Goal: Information Seeking & Learning: Learn about a topic

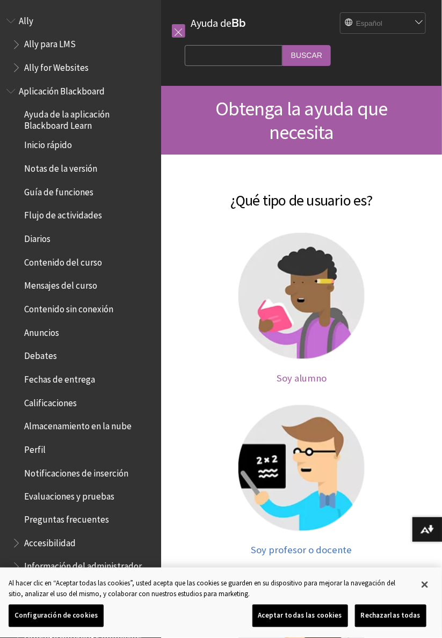
click at [319, 318] on img at bounding box center [301, 296] width 126 height 126
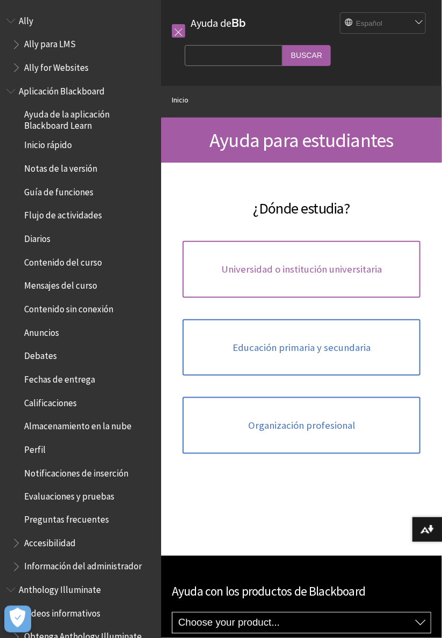
click at [357, 283] on link "Universidad o institución universitaria" at bounding box center [302, 269] width 238 height 57
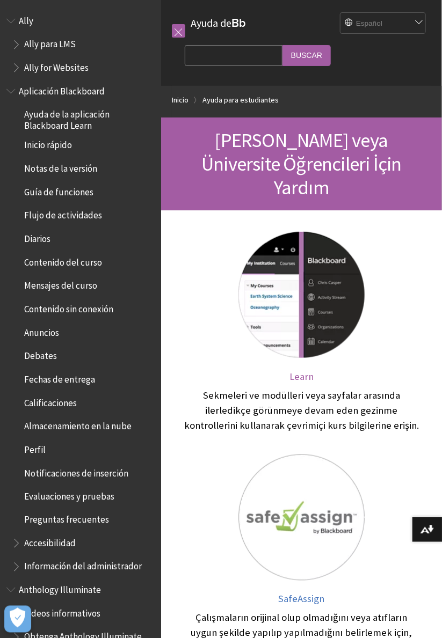
click at [338, 290] on img at bounding box center [301, 295] width 126 height 126
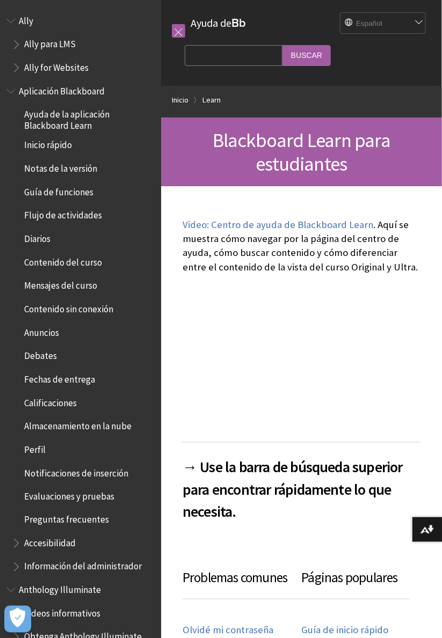
scroll to position [745, 0]
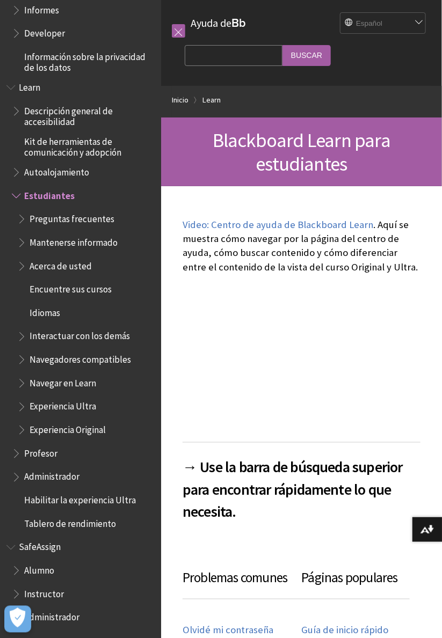
click at [251, 59] on input "Search Query" at bounding box center [234, 55] width 98 height 21
click at [410, 24] on select "English عربية Català Cymraeg Deutsch Español Suomi Français עברית Italiano 日本語 …" at bounding box center [383, 23] width 86 height 21
click at [253, 54] on input "Search Query" at bounding box center [234, 55] width 98 height 21
type input "Grades"
click at [319, 58] on input "Buscar" at bounding box center [306, 55] width 48 height 21
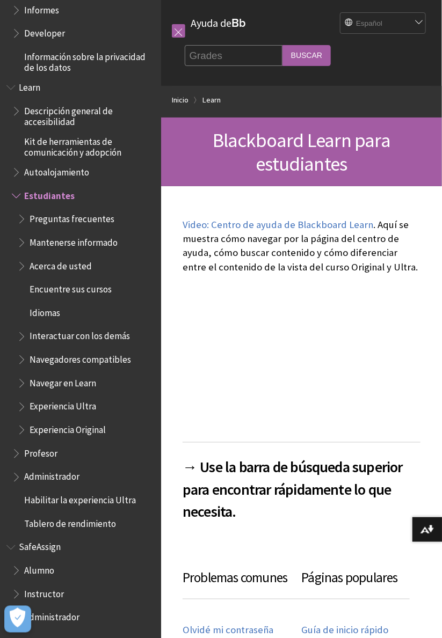
scroll to position [0, 0]
click at [328, 54] on input "Buscar" at bounding box center [306, 55] width 48 height 21
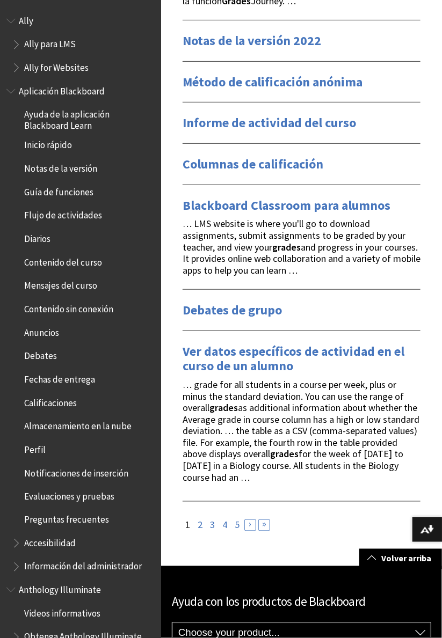
scroll to position [1117, 0]
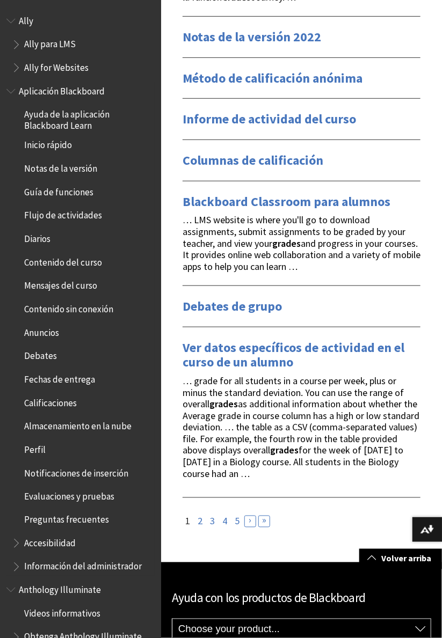
click at [69, 96] on span "Aplicación Blackboard" at bounding box center [62, 89] width 86 height 14
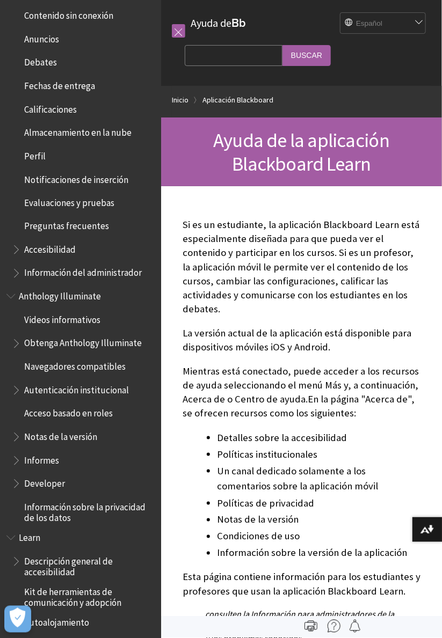
scroll to position [295, 0]
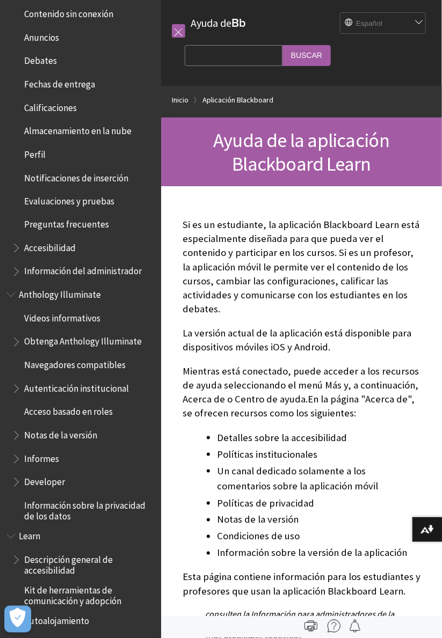
click at [90, 516] on span "Información sobre la privacidad de los datos" at bounding box center [88, 509] width 129 height 25
click at [72, 512] on span "Información sobre la privacidad de los datos" at bounding box center [88, 509] width 129 height 25
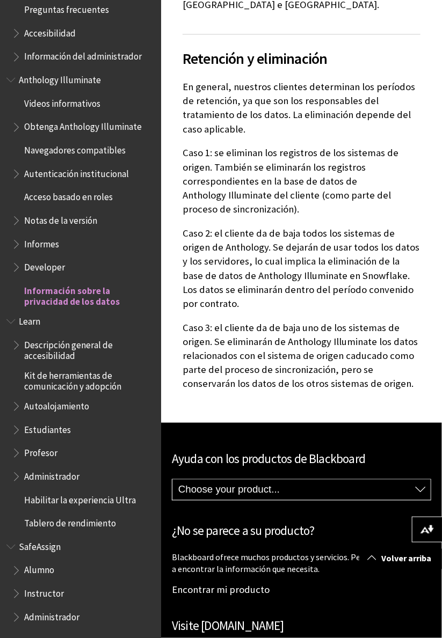
scroll to position [3564, 0]
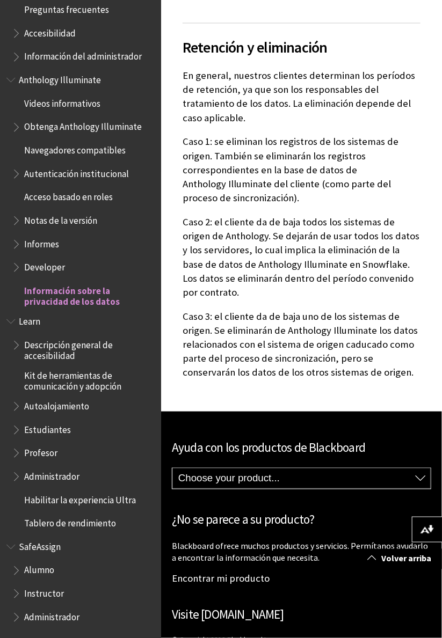
click at [67, 575] on span "Alumno" at bounding box center [83, 571] width 143 height 18
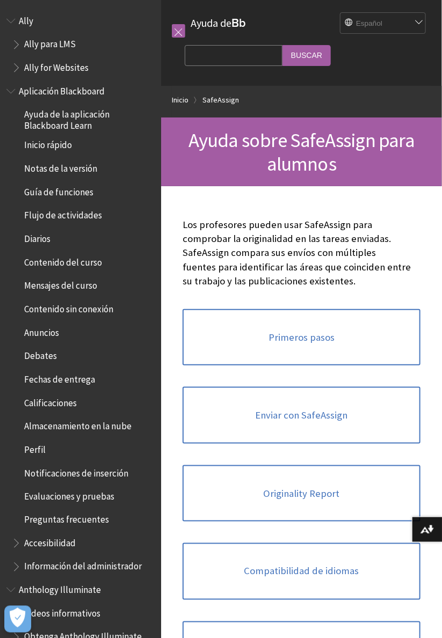
scroll to position [651, 0]
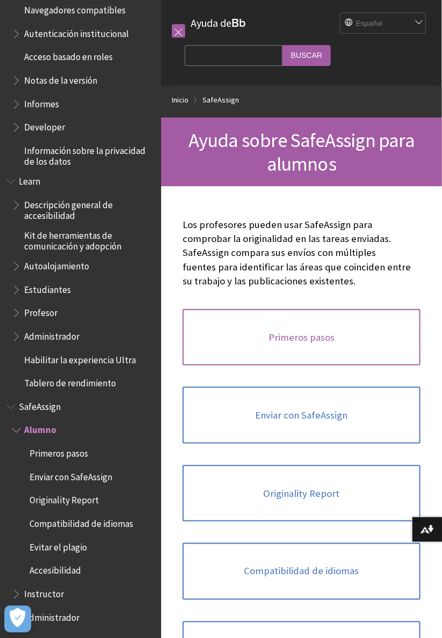
click at [368, 331] on link "Primeros pasos" at bounding box center [302, 337] width 238 height 57
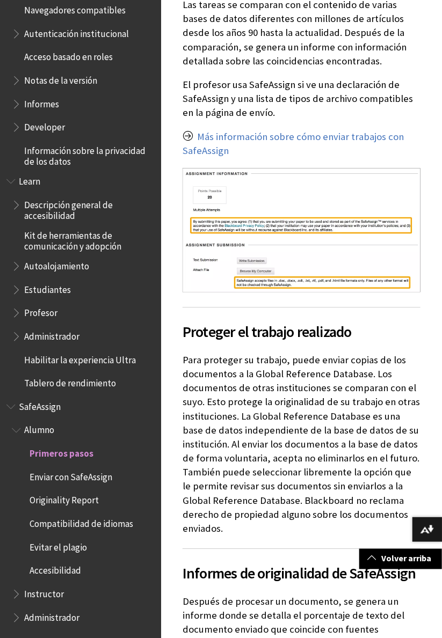
scroll to position [432, 0]
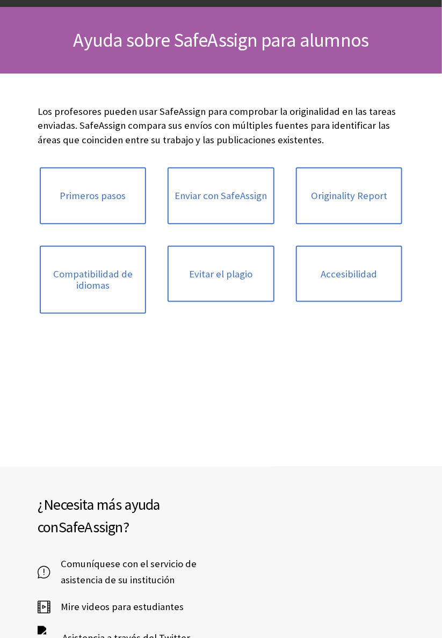
scroll to position [651, 0]
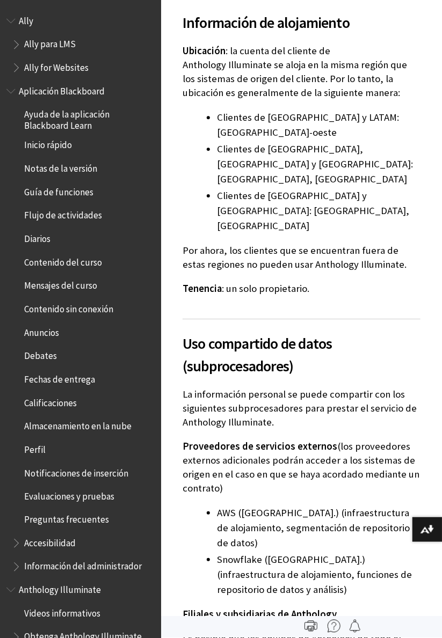
scroll to position [510, 0]
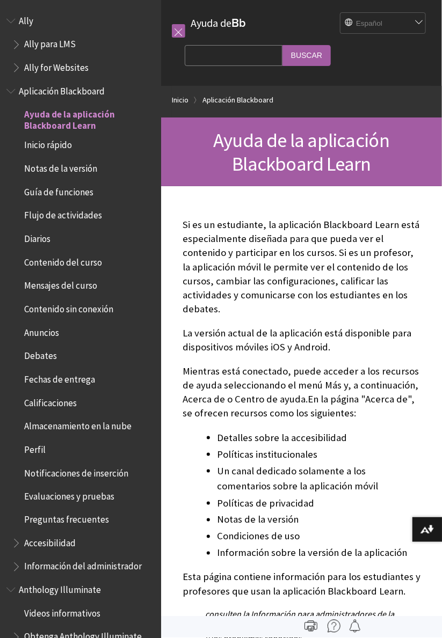
scroll to position [89, 0]
